Goal: Information Seeking & Learning: Learn about a topic

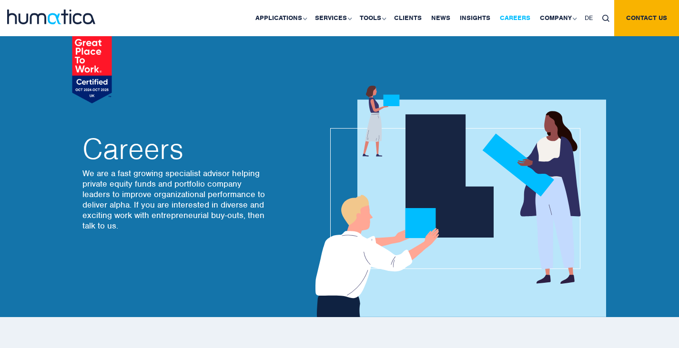
click at [510, 13] on link "Careers" at bounding box center [515, 18] width 40 height 36
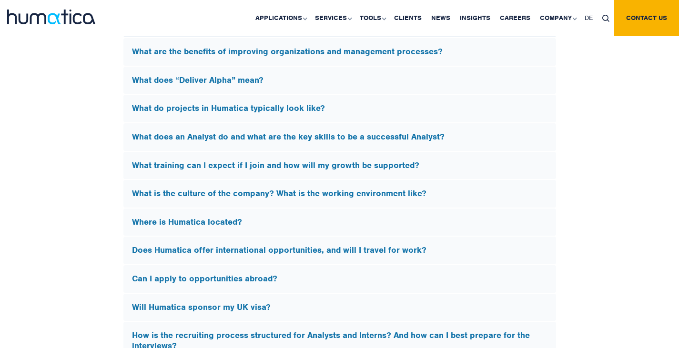
scroll to position [2809, 0]
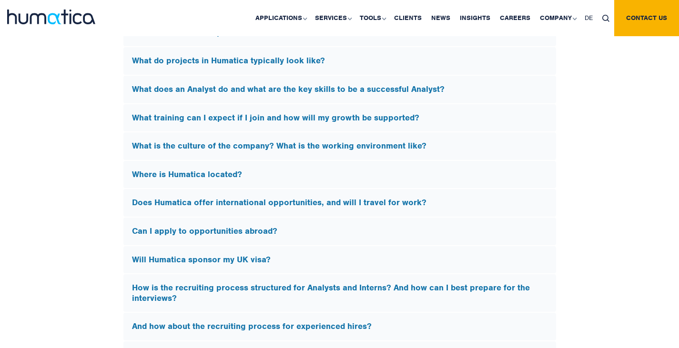
click at [250, 249] on div "Will Humatica sponsor my UK visa?" at bounding box center [339, 260] width 432 height 28
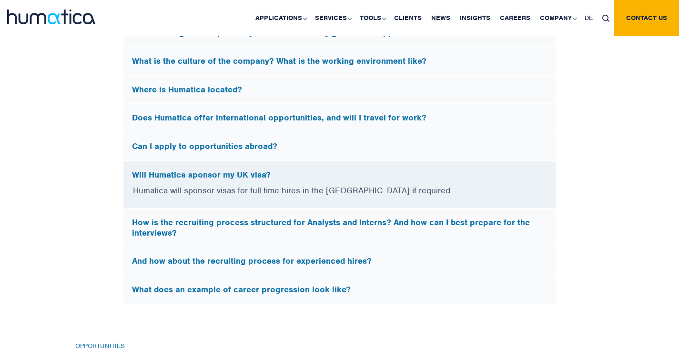
scroll to position [2663, 0]
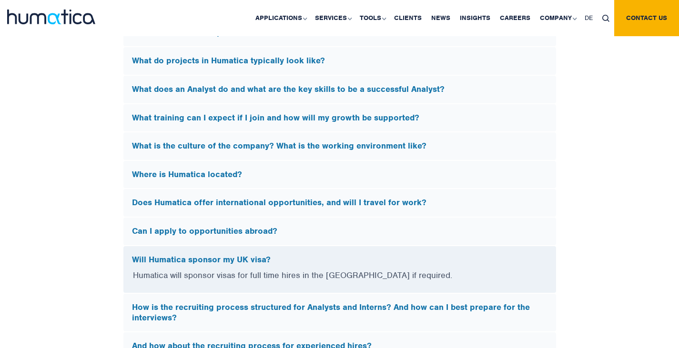
click at [256, 255] on h5 "Will Humatica sponsor my UK visa?" at bounding box center [339, 260] width 415 height 10
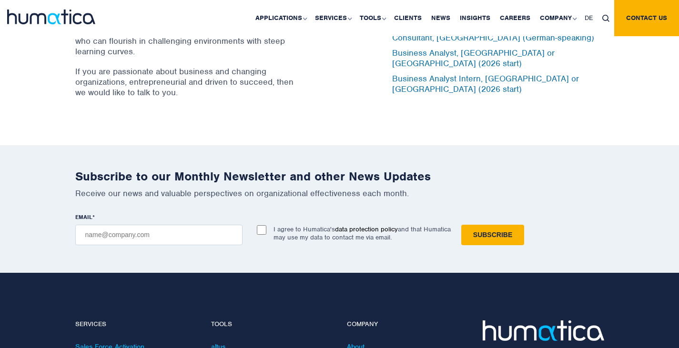
scroll to position [2949, 0]
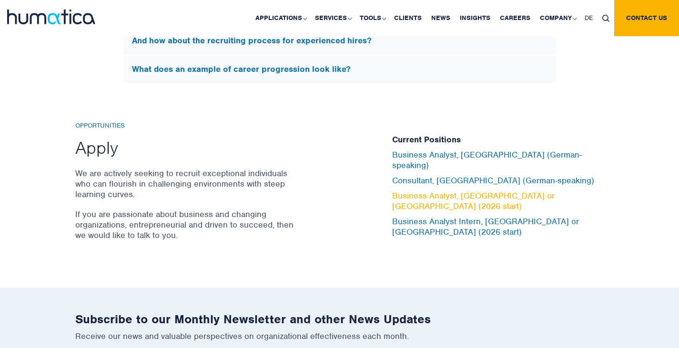
click at [448, 195] on link "Business Analyst, [GEOGRAPHIC_DATA] or [GEOGRAPHIC_DATA] (2026 start)" at bounding box center [473, 200] width 162 height 21
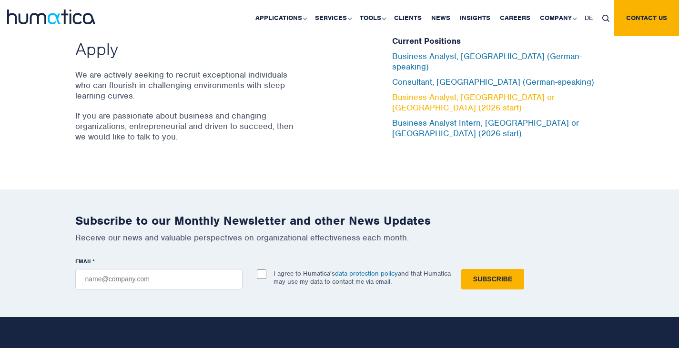
scroll to position [2905, 0]
